Goal: Task Accomplishment & Management: Manage account settings

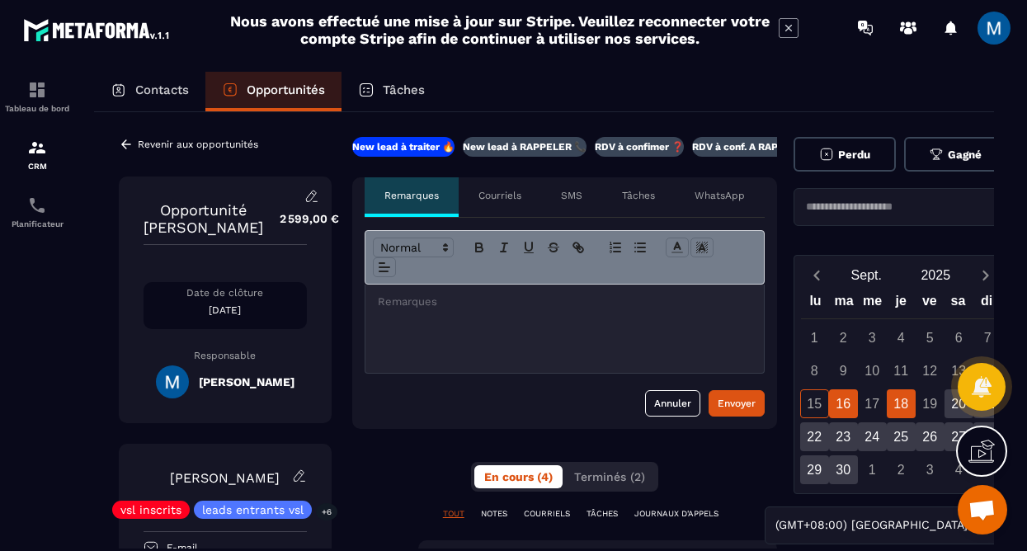
click at [907, 406] on div "18" at bounding box center [901, 403] width 29 height 29
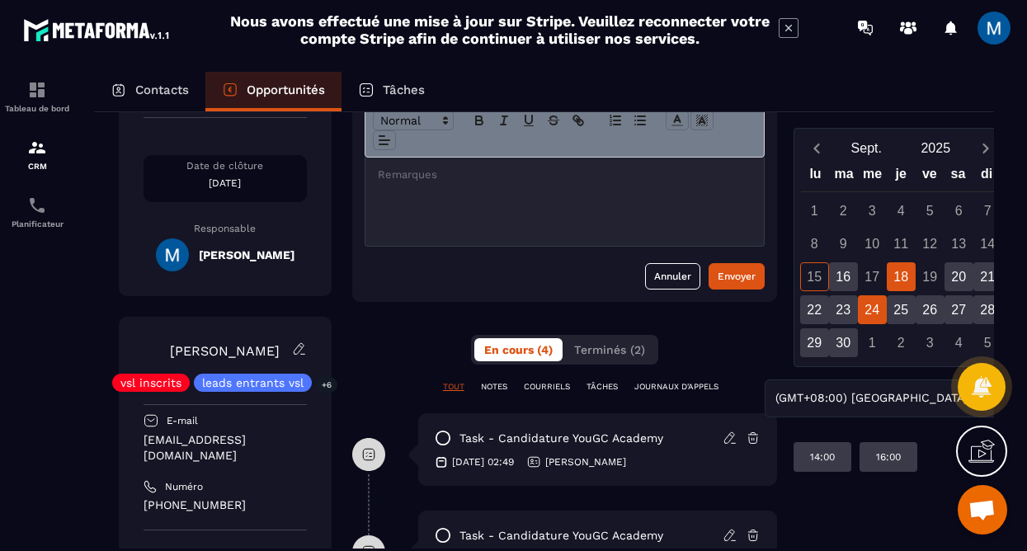
scroll to position [134, 0]
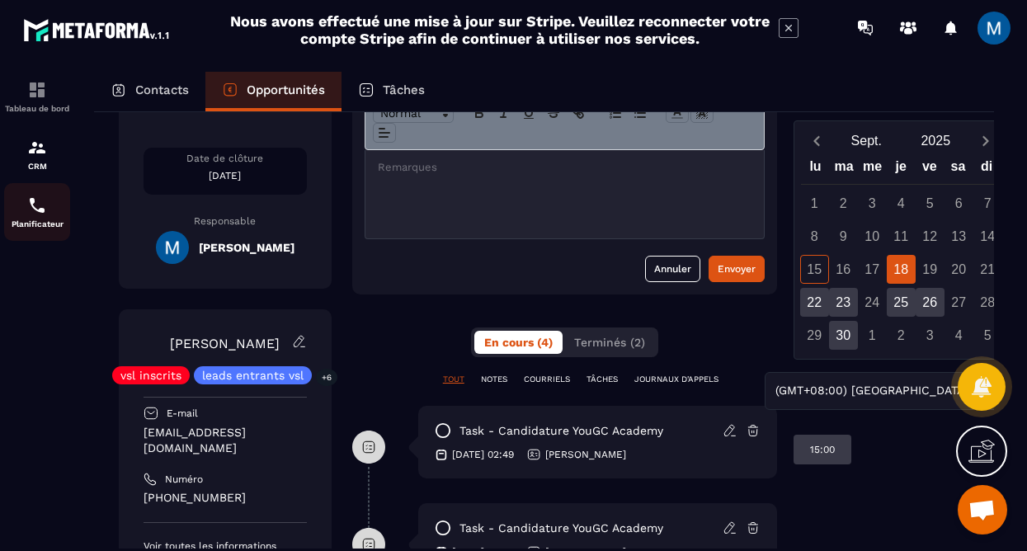
click at [31, 214] on img at bounding box center [37, 206] width 20 height 20
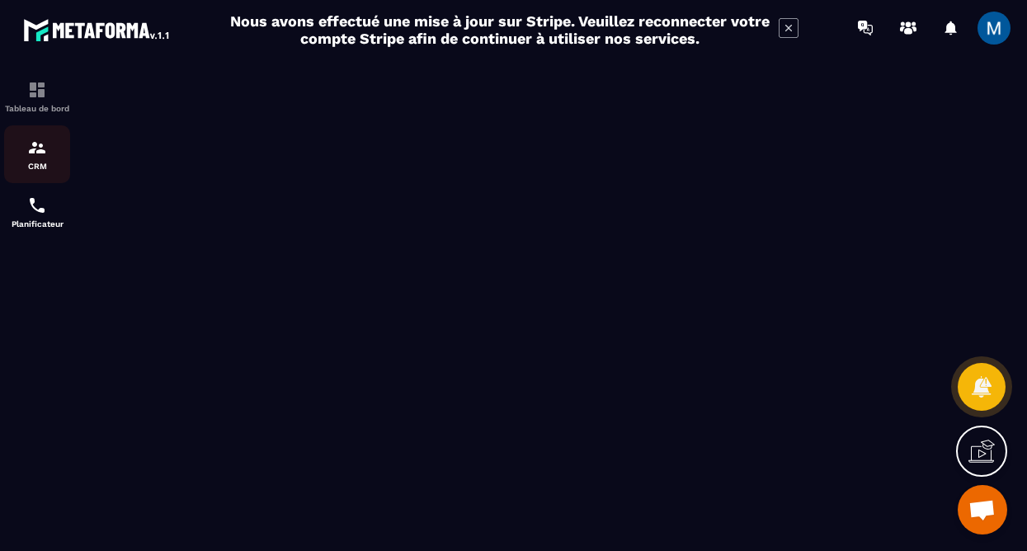
click at [37, 166] on p "CRM" at bounding box center [37, 166] width 66 height 9
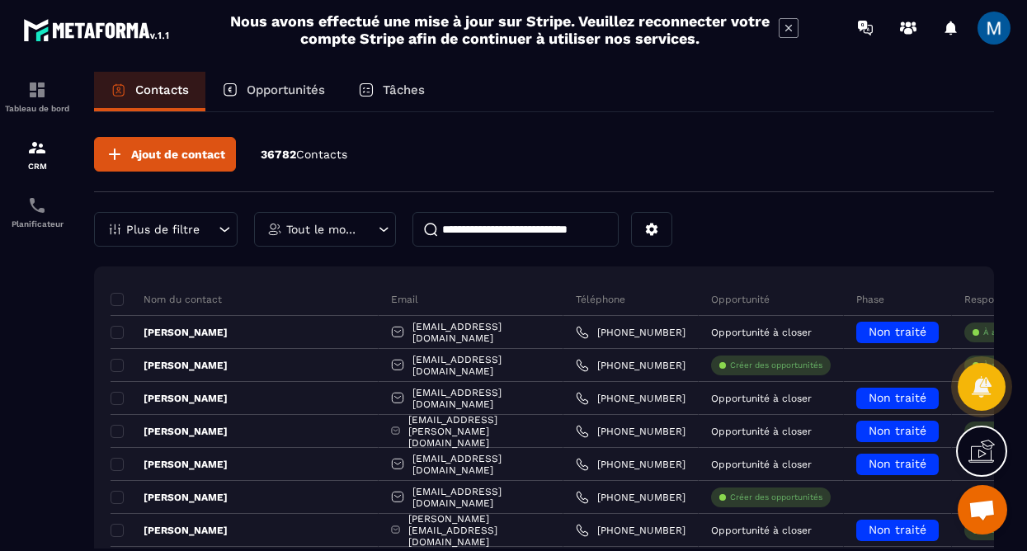
click at [308, 87] on p "Opportunités" at bounding box center [286, 89] width 78 height 15
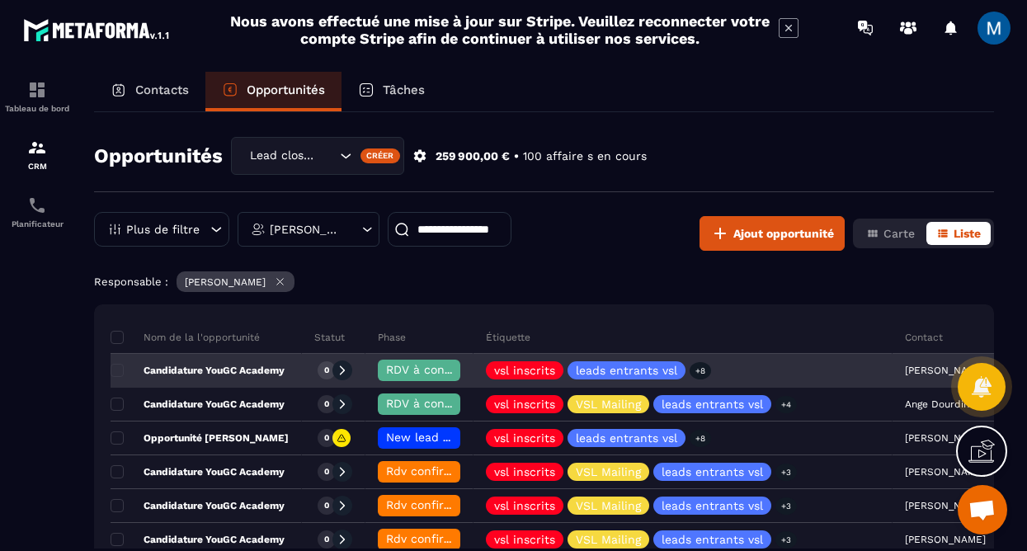
click at [403, 375] on span "RDV à confimer ❓" at bounding box center [439, 369] width 106 height 13
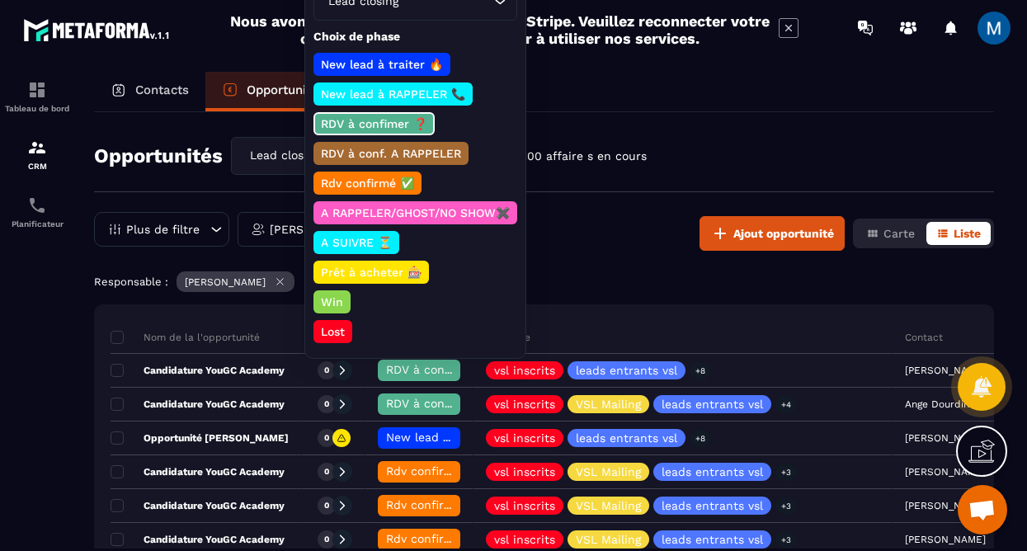
click at [397, 180] on p "Rdv confirmé ✅" at bounding box center [367, 183] width 98 height 16
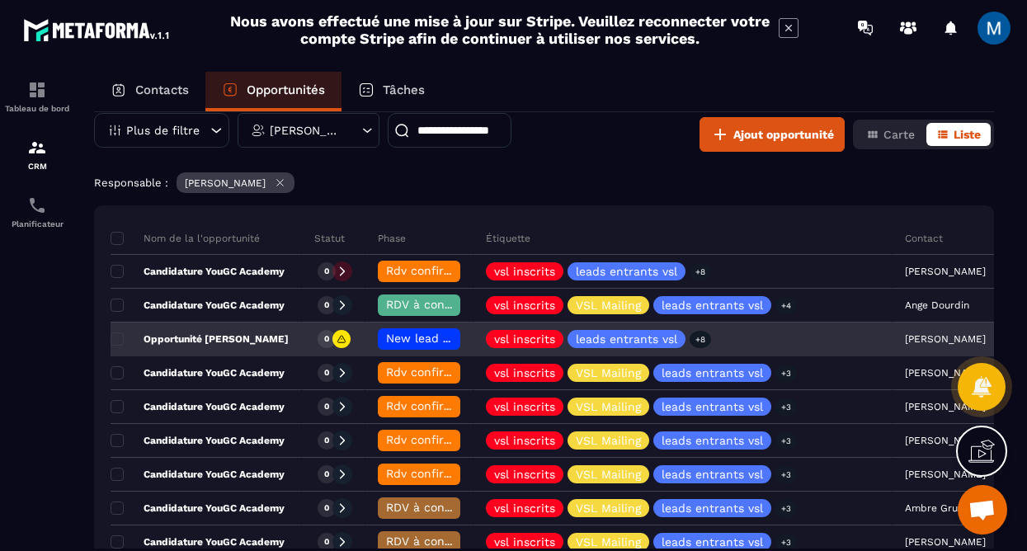
scroll to position [102, 0]
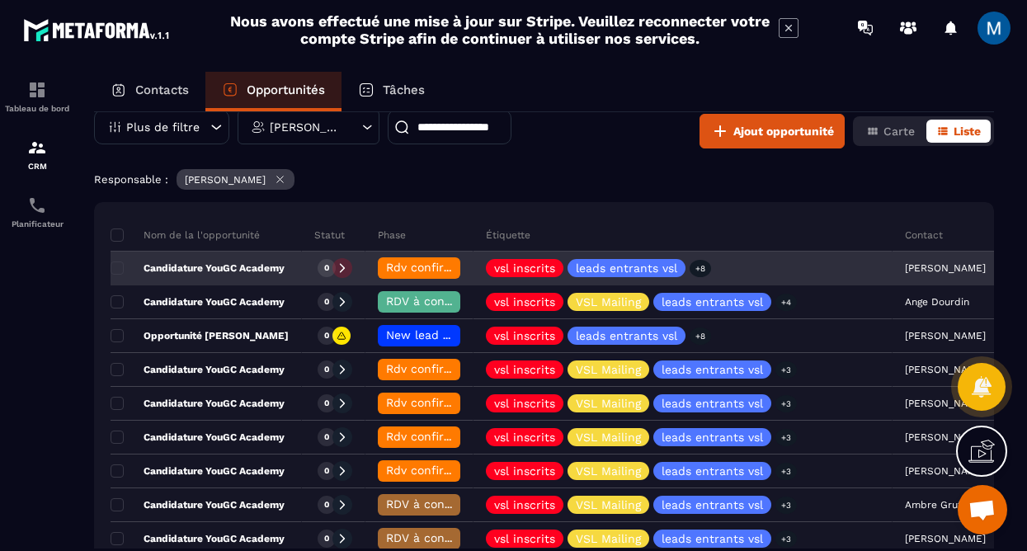
click at [276, 271] on p "Candidature YouGC Academy" at bounding box center [198, 267] width 174 height 13
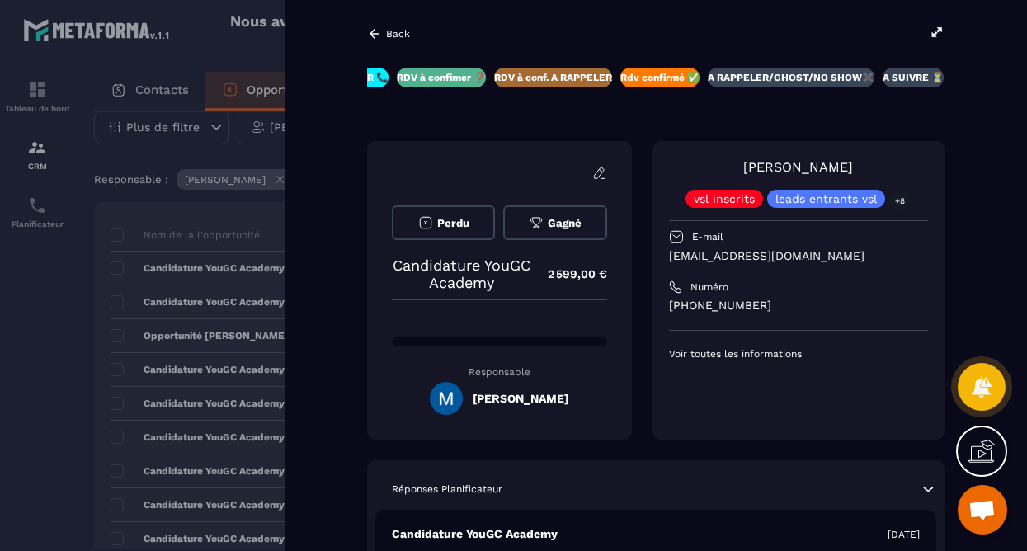
scroll to position [243, 0]
